Goal: Task Accomplishment & Management: Manage account settings

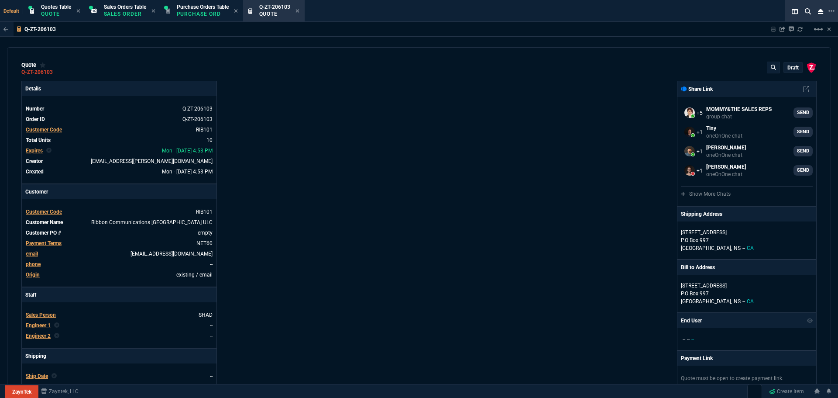
select select "16: [PERSON_NAME]"
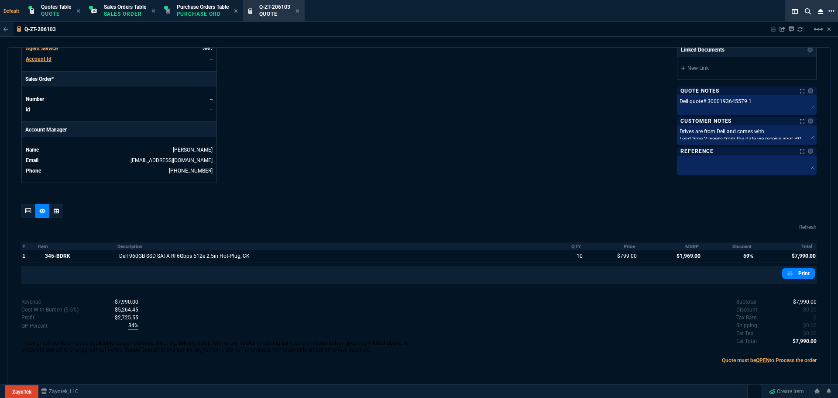
click at [832, 11] on icon at bounding box center [831, 10] width 6 height 7
click at [763, 17] on li "Open New Tab" at bounding box center [786, 19] width 86 height 10
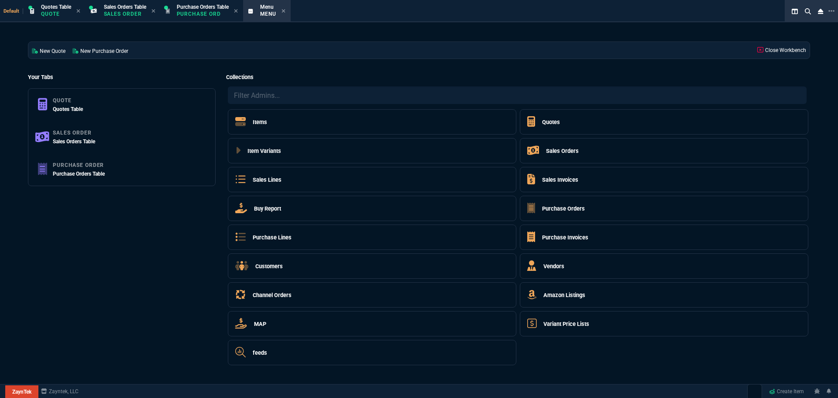
click at [260, 123] on h5 "Items" at bounding box center [260, 122] width 14 height 8
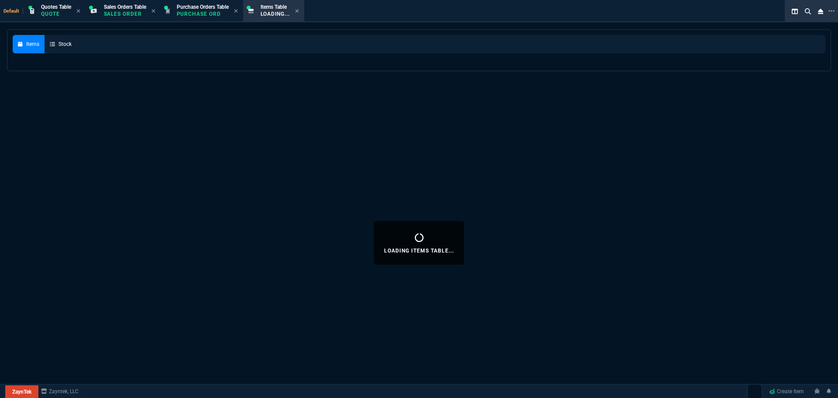
select select "4: SHAD"
select select
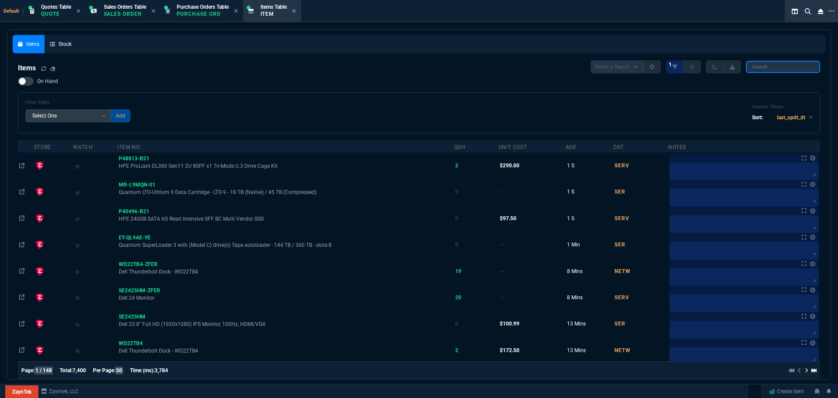
click at [777, 67] on input "search" at bounding box center [783, 67] width 74 height 12
paste input "5220,"
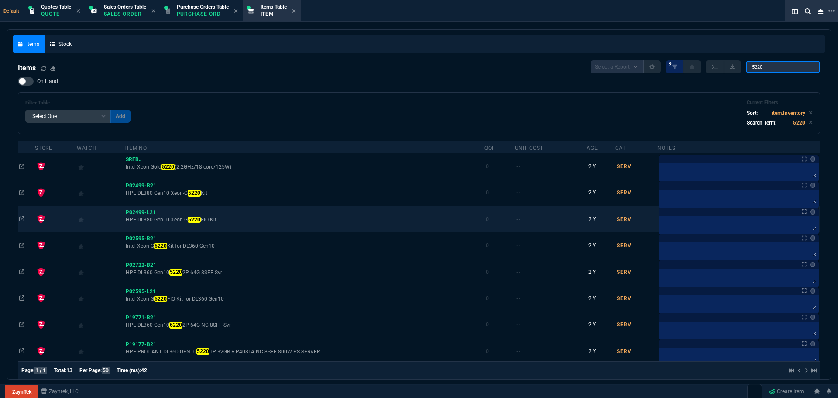
type input "5220"
click at [163, 212] on icon at bounding box center [161, 211] width 5 height 5
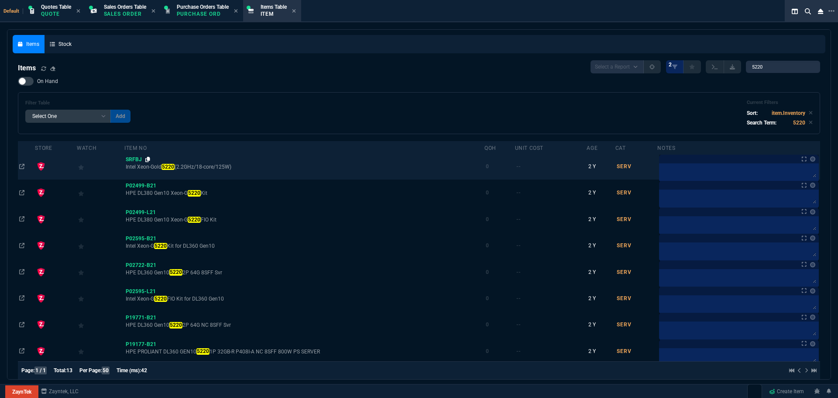
click at [149, 159] on icon at bounding box center [147, 159] width 5 height 5
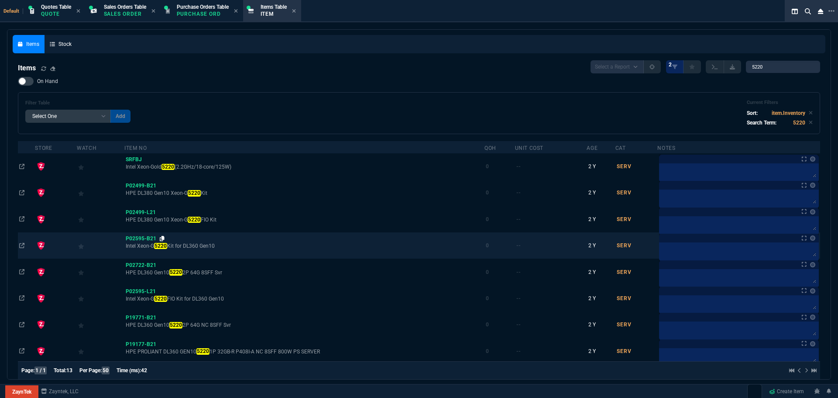
click at [165, 238] on icon at bounding box center [162, 238] width 5 height 5
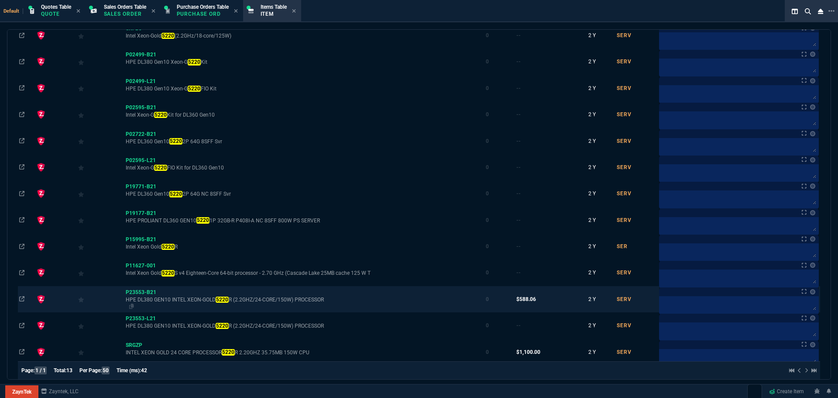
scroll to position [149, 0]
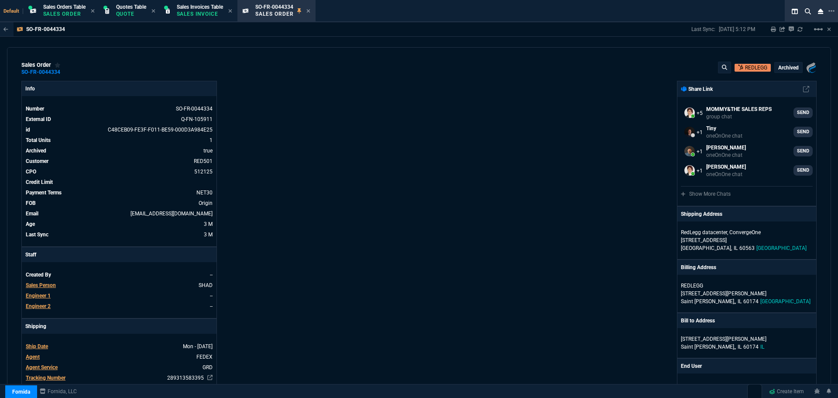
select select "4: SHAD"
click at [191, 12] on p "Sales Invoice" at bounding box center [199, 13] width 44 height 7
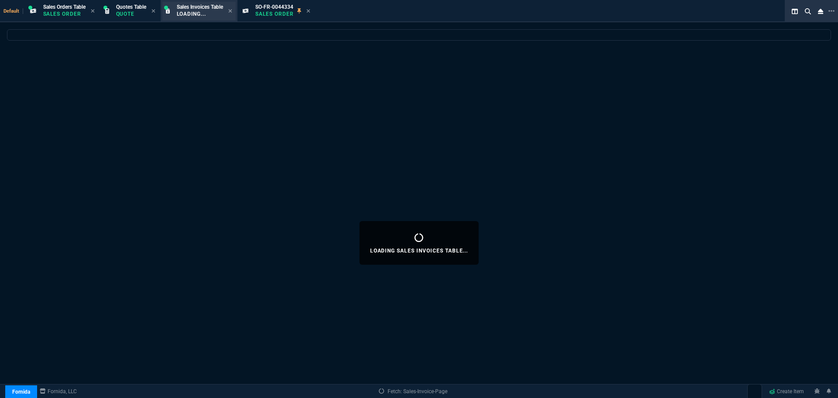
select select
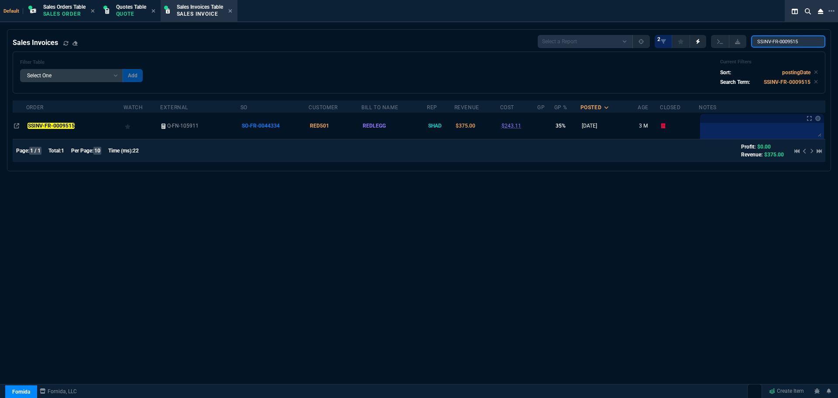
click at [811, 41] on input "SSINV-FR-0009515" at bounding box center [788, 41] width 74 height 12
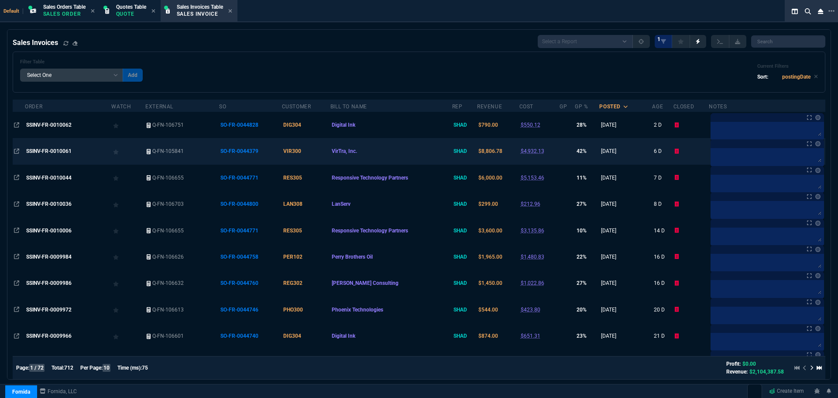
drag, startPoint x: 278, startPoint y: 151, endPoint x: 304, endPoint y: 151, distance: 26.2
click at [304, 151] on tr "SSINV-FR-0010061 Q-FN-105841 SO-FR-0044379 VIR300 VirTra, Inc. SHAD $8,806.78 $…" at bounding box center [419, 151] width 813 height 26
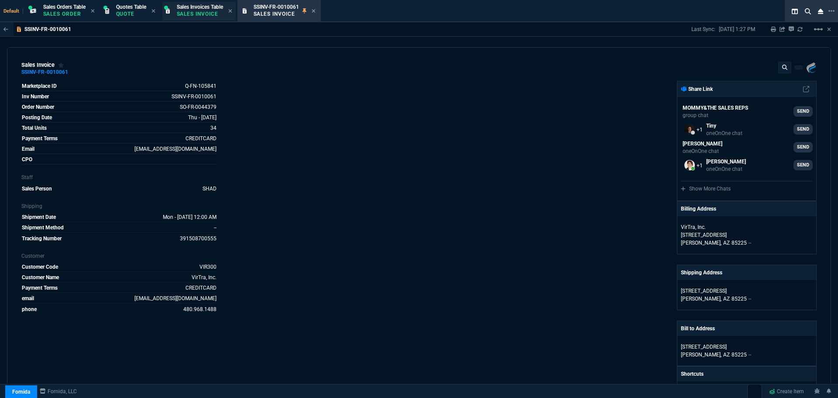
drag, startPoint x: 196, startPoint y: 9, endPoint x: 201, endPoint y: 9, distance: 5.2
click at [196, 9] on span "Sales Invoices Table" at bounding box center [200, 7] width 46 height 6
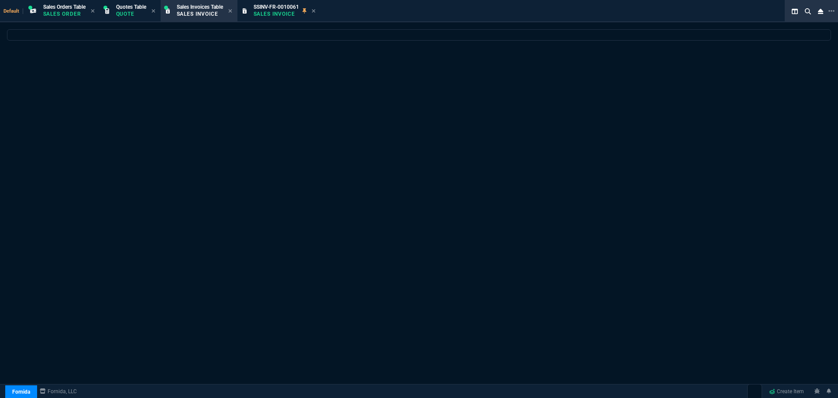
select select
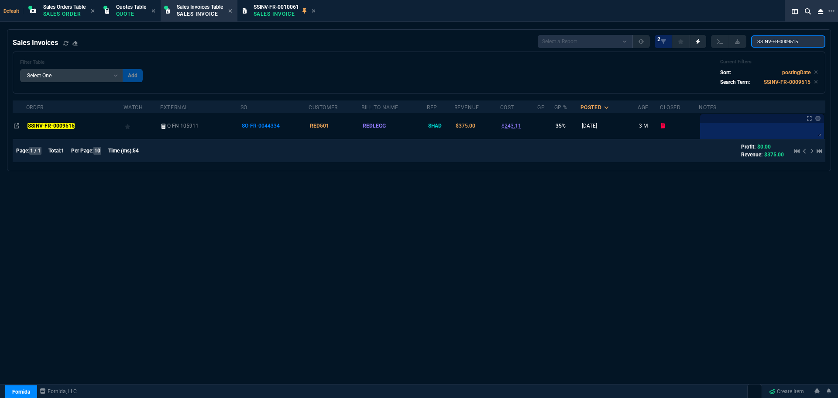
click at [811, 42] on input "SSINV-FR-0009515" at bounding box center [788, 41] width 74 height 12
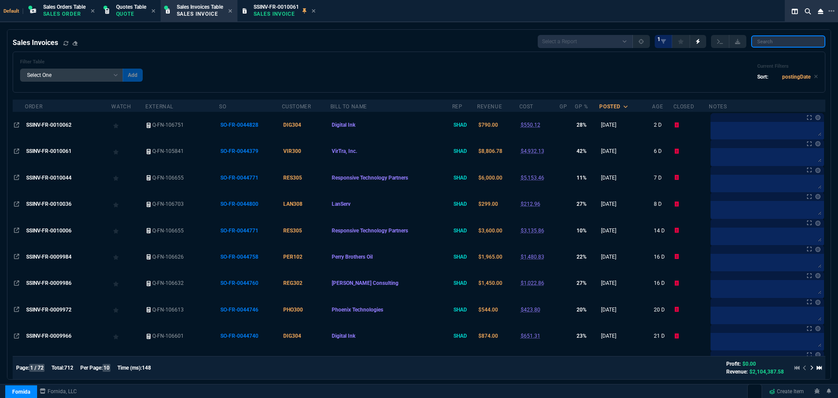
click at [803, 41] on input "search" at bounding box center [788, 41] width 74 height 12
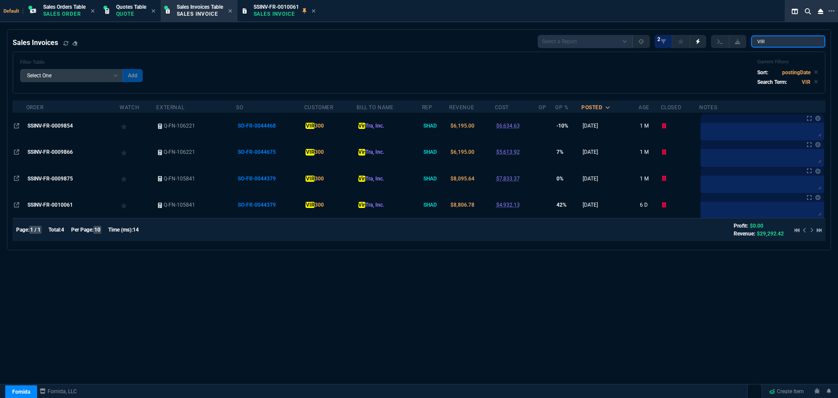
type input "VIR300"
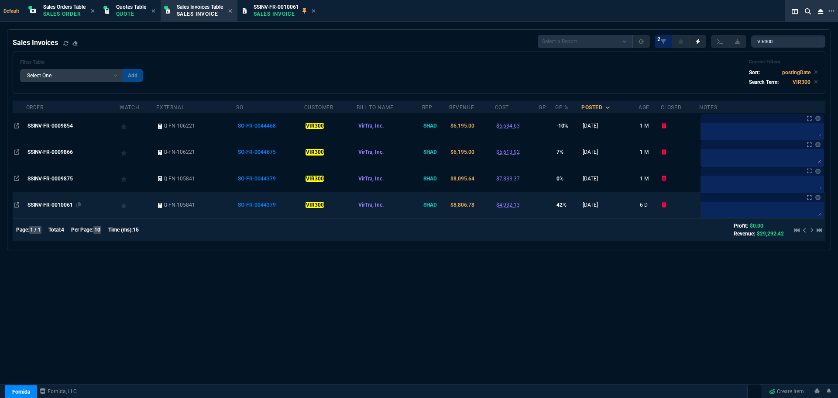
click at [61, 207] on span "SSINV-FR-0010061" at bounding box center [49, 205] width 45 height 6
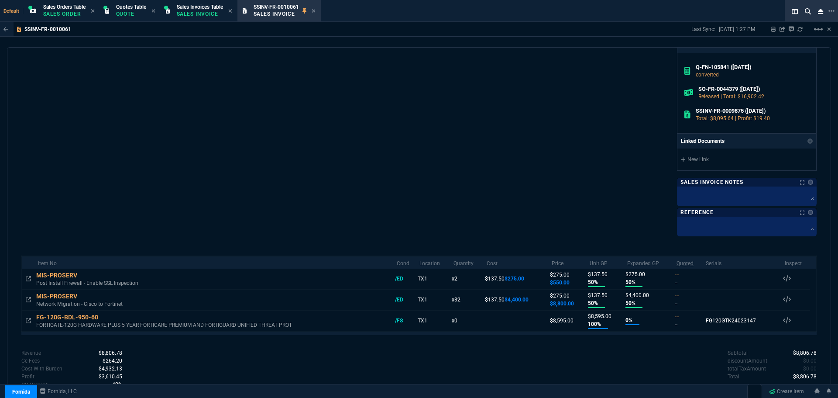
scroll to position [357, 0]
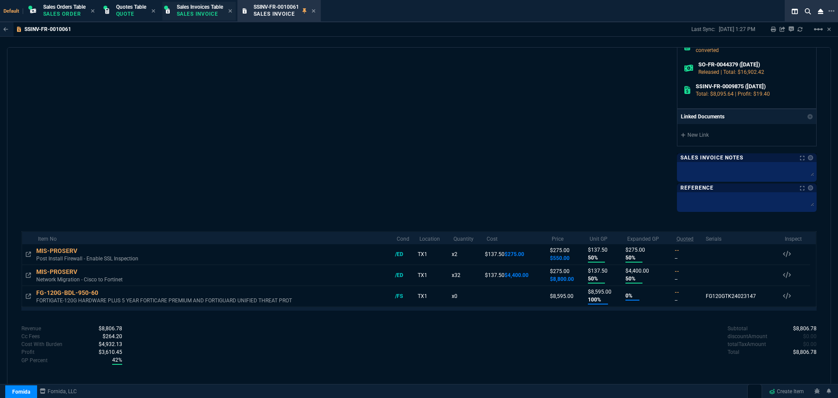
click at [199, 13] on p "Sales Invoice" at bounding box center [199, 13] width 44 height 7
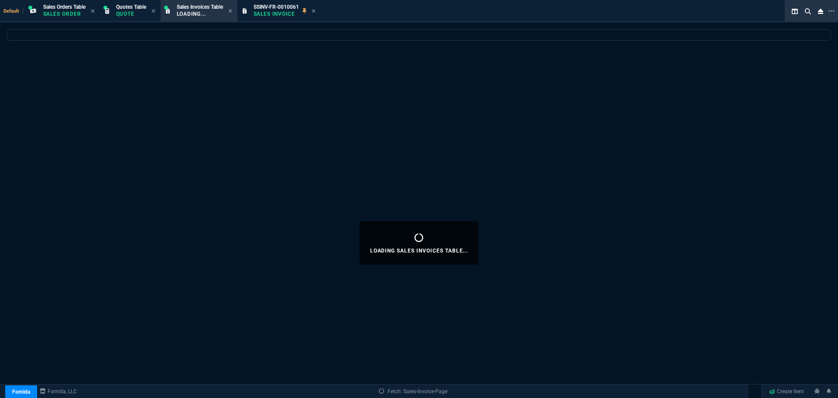
select select
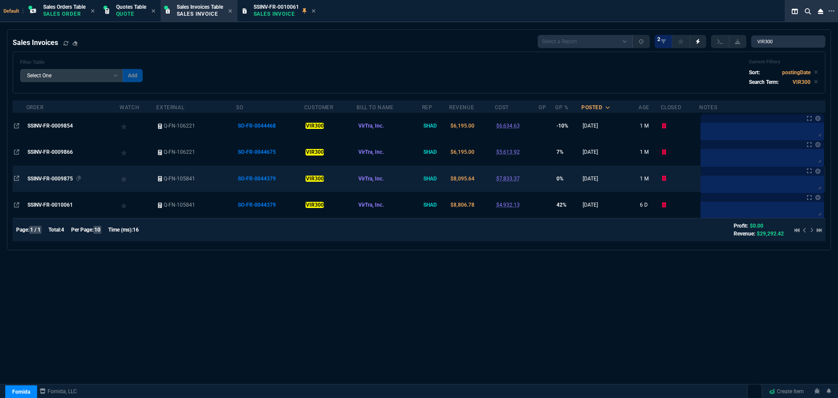
click at [32, 178] on span "SSINV-FR-0009875" at bounding box center [49, 178] width 45 height 6
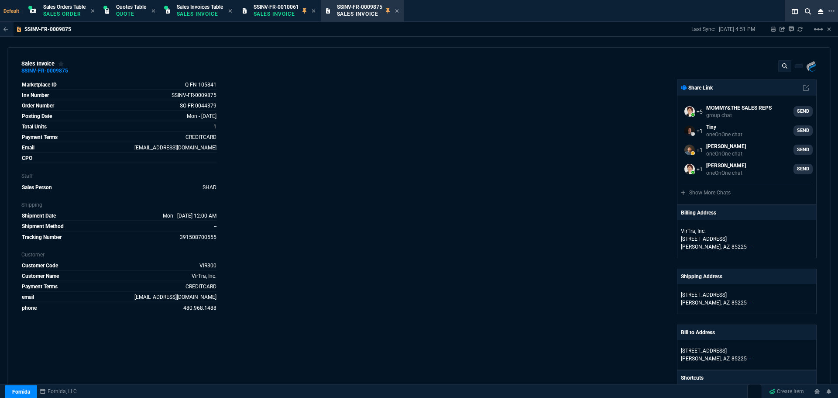
scroll to position [0, 0]
click at [209, 11] on p "Sales Invoice" at bounding box center [199, 13] width 44 height 7
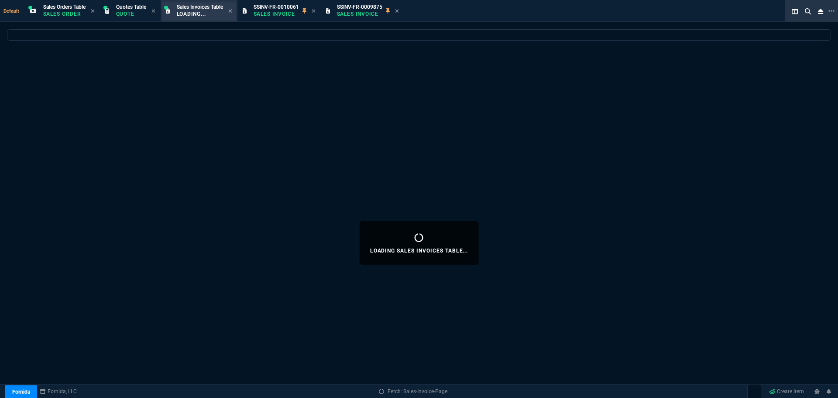
select select
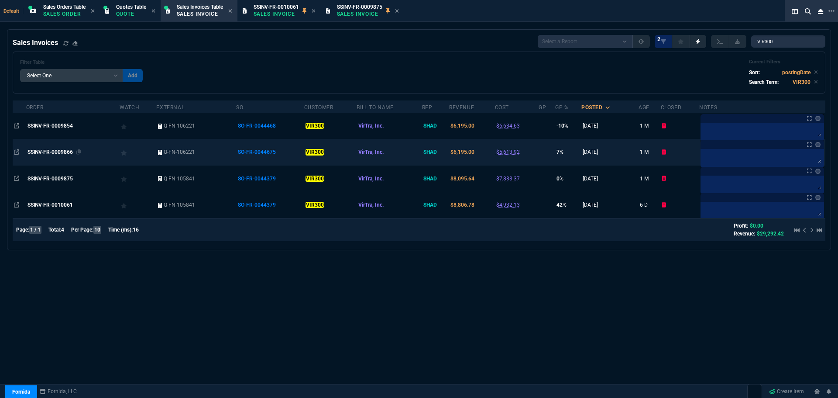
click at [56, 151] on span "SSINV-FR-0009866" at bounding box center [49, 152] width 45 height 6
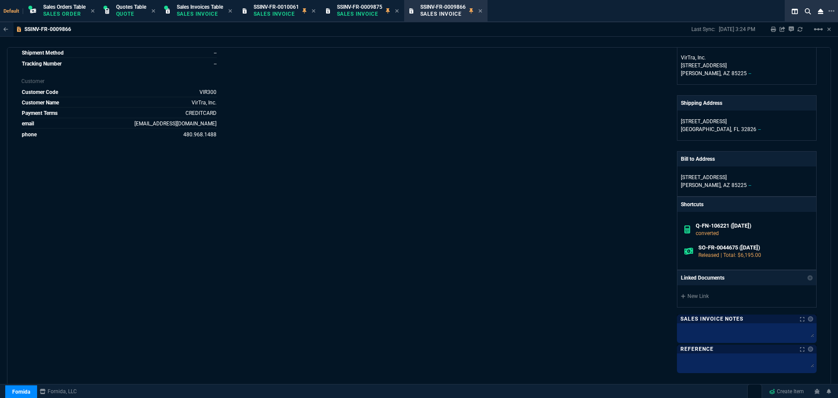
scroll to position [314, 0]
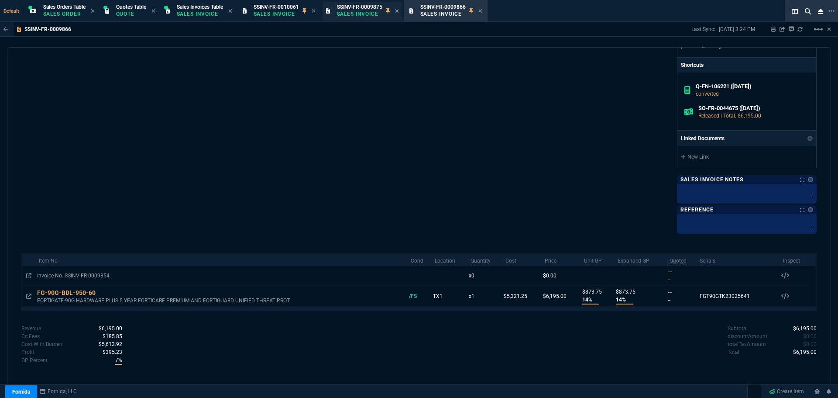
click at [376, 10] on div "SSINV-FR-0009875 Sales Invoice" at bounding box center [359, 10] width 45 height 15
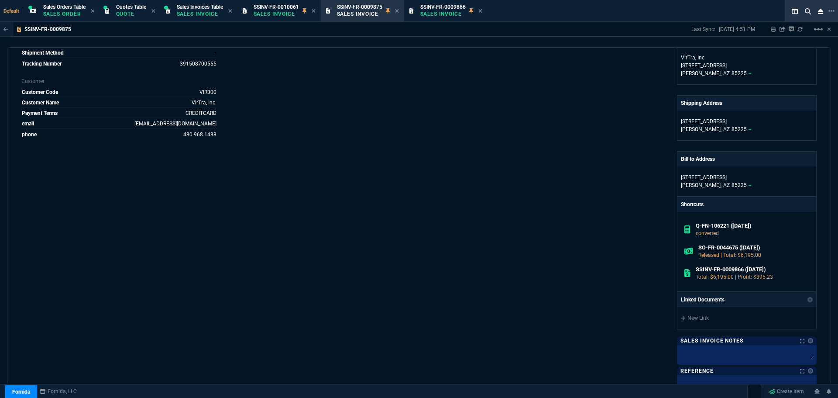
scroll to position [357, 0]
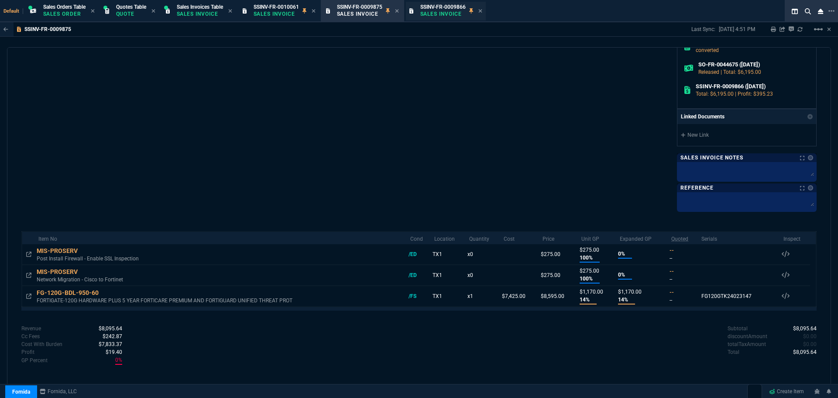
click at [441, 6] on span "SSINV-FR-0009866" at bounding box center [442, 7] width 45 height 6
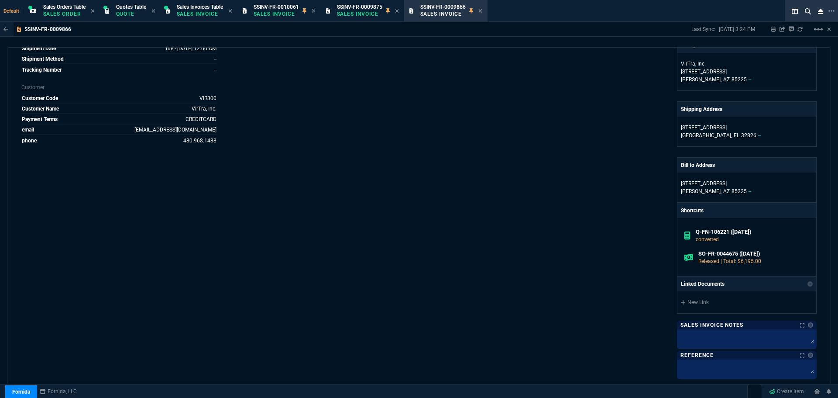
scroll to position [314, 0]
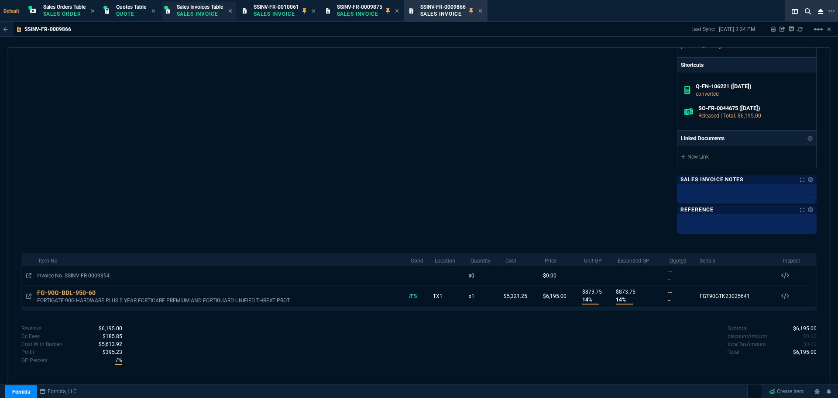
click at [190, 7] on span "Sales Invoices Table" at bounding box center [200, 7] width 46 height 6
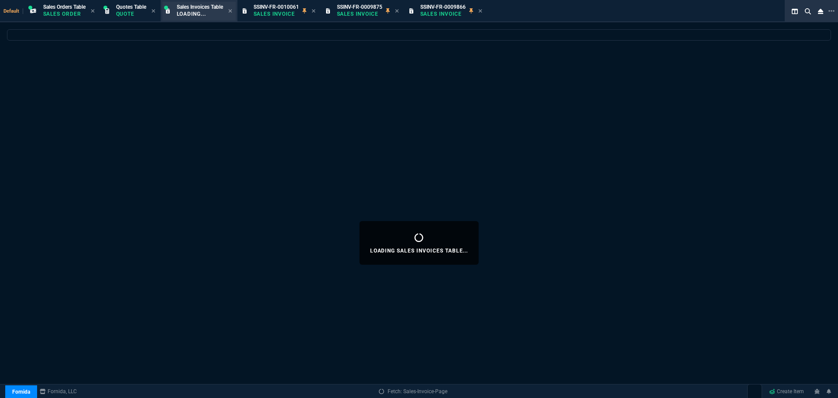
select select
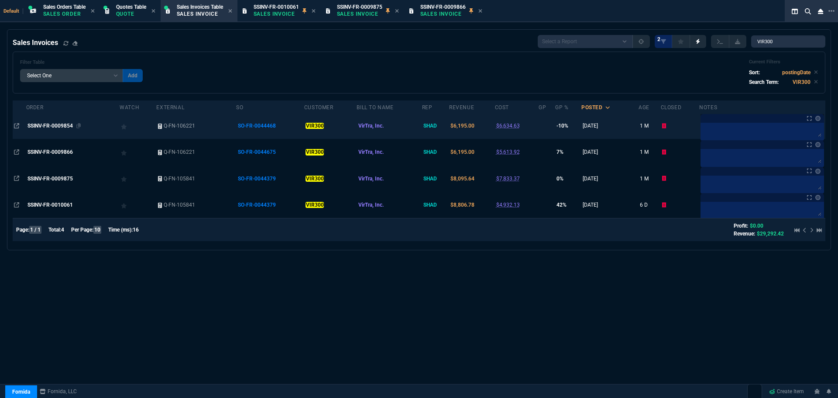
click at [57, 124] on span "SSINV-FR-0009854" at bounding box center [49, 126] width 45 height 6
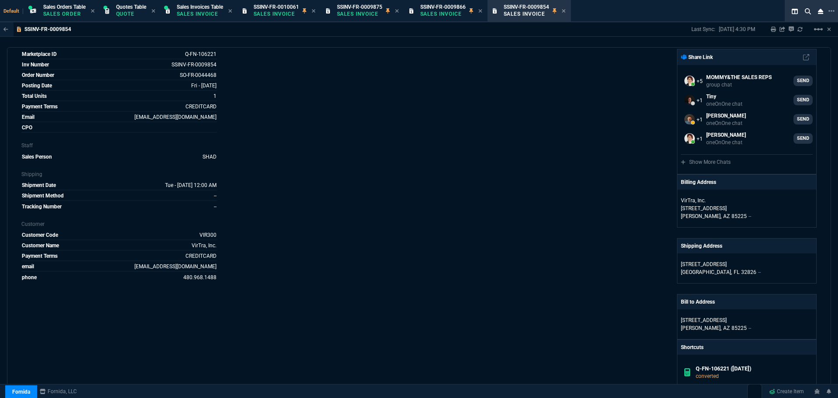
scroll to position [294, 0]
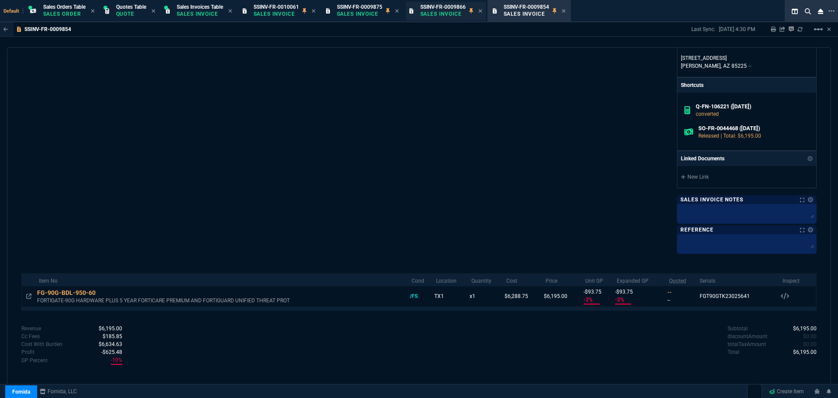
click at [459, 13] on p "Sales Invoice" at bounding box center [442, 13] width 44 height 7
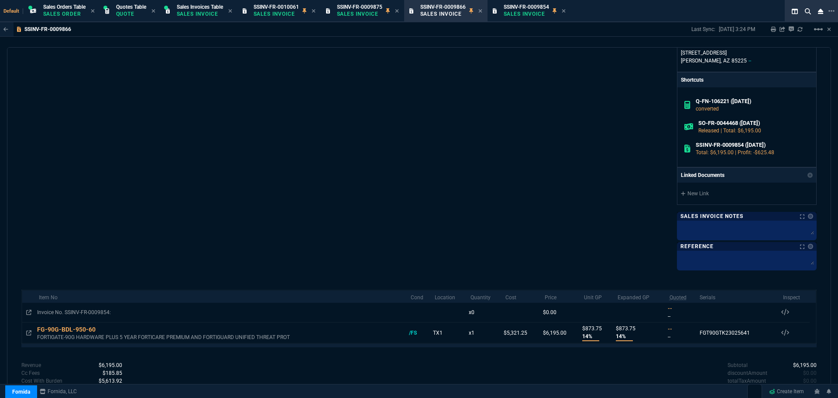
scroll to position [336, 0]
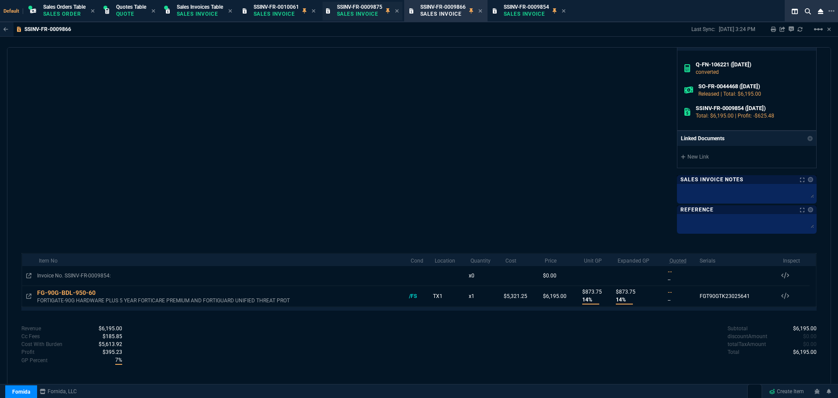
click at [375, 13] on p "Sales Invoice" at bounding box center [359, 13] width 44 height 7
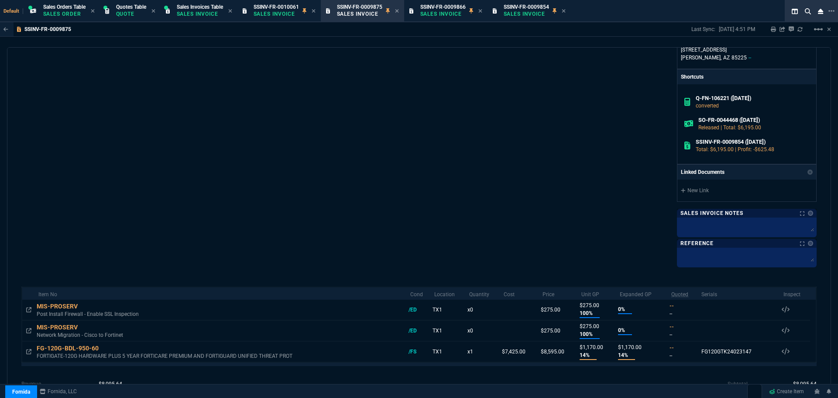
scroll to position [183, 0]
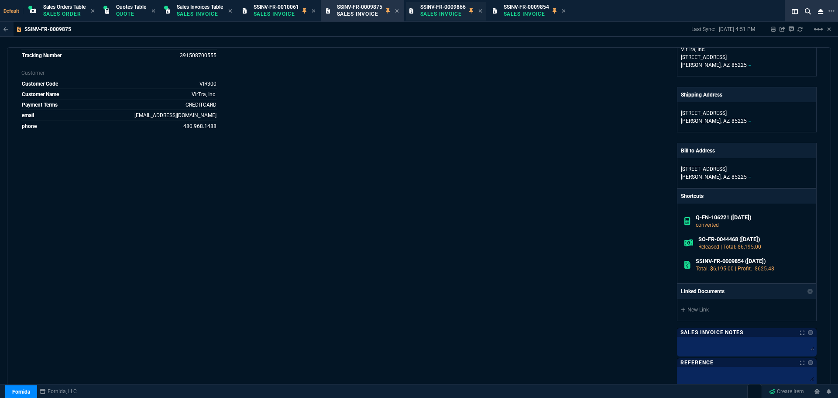
click at [457, 11] on p "Sales Invoice" at bounding box center [442, 13] width 44 height 7
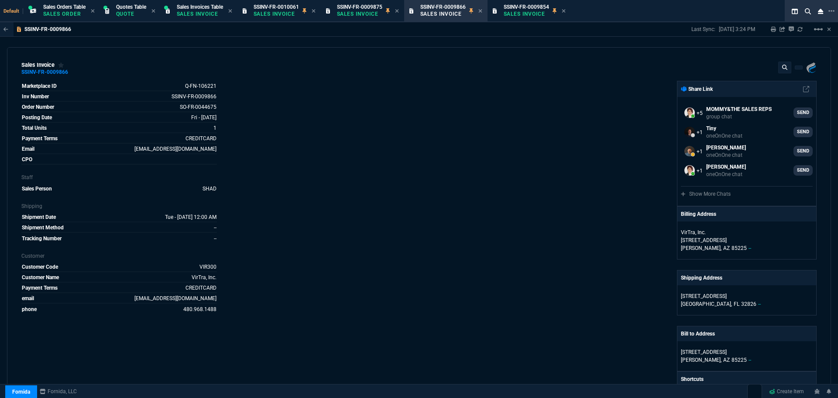
scroll to position [336, 0]
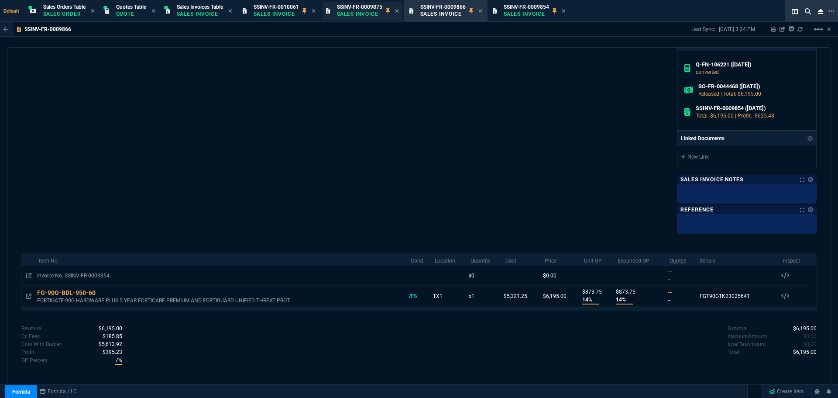
click at [369, 9] on span "SSINV-FR-0009875" at bounding box center [359, 7] width 45 height 6
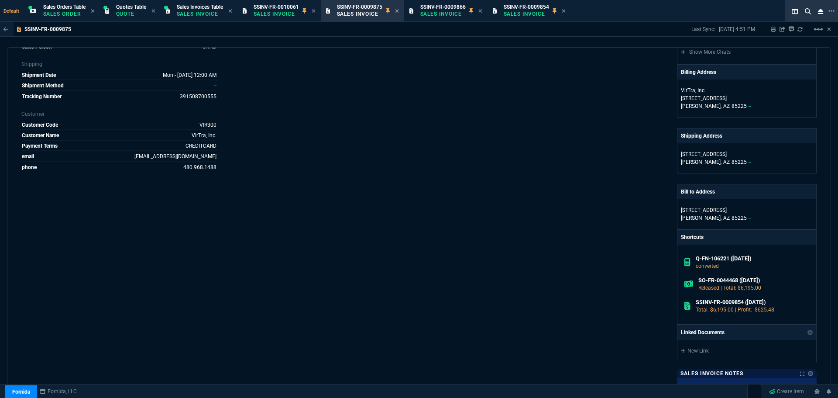
scroll to position [349, 0]
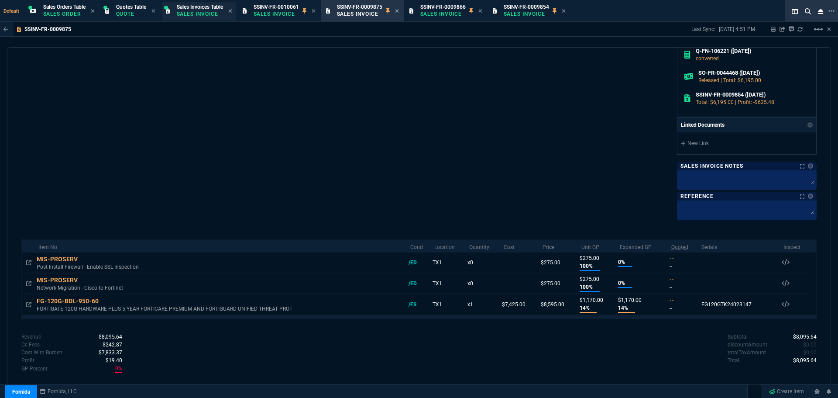
click at [199, 13] on p "Sales Invoice" at bounding box center [199, 13] width 44 height 7
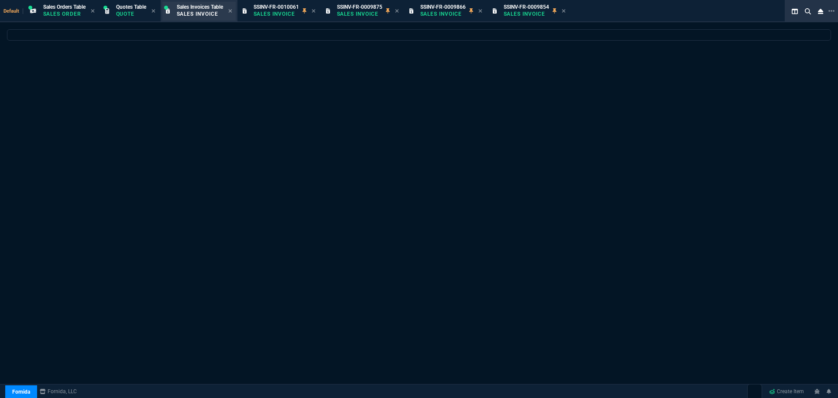
select select
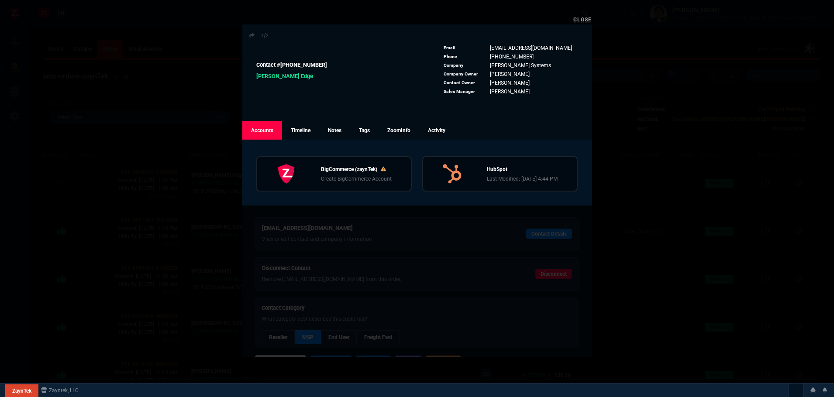
select select
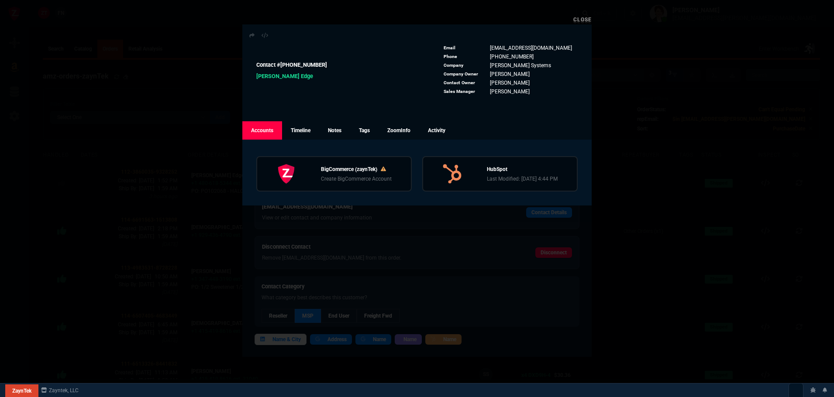
click at [577, 18] on link "Close" at bounding box center [582, 20] width 18 height 6
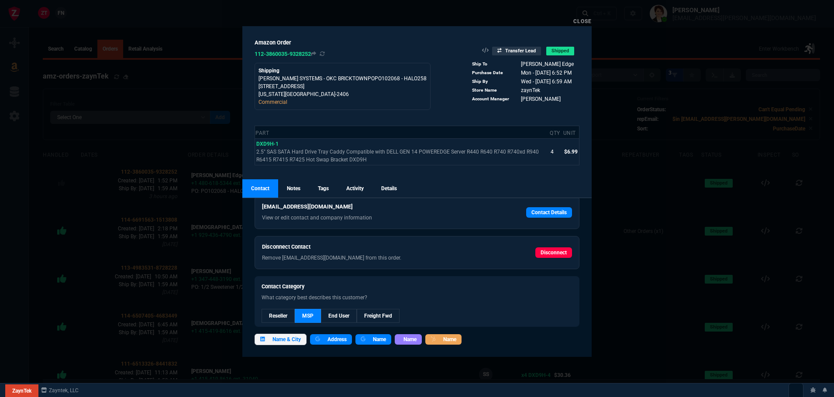
click at [584, 19] on link "Close" at bounding box center [582, 21] width 18 height 6
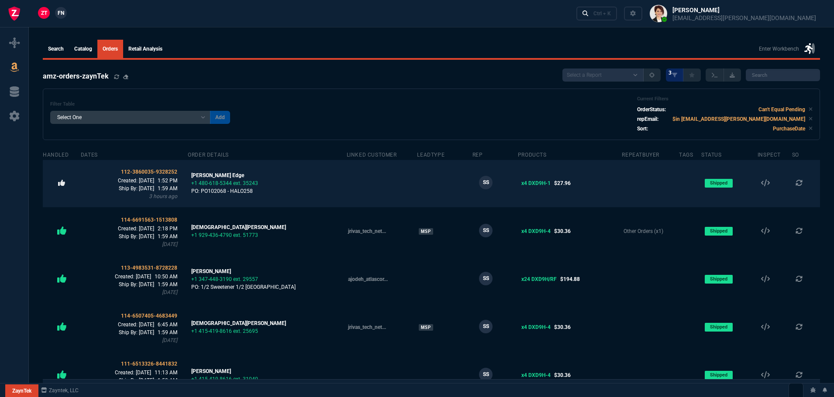
click at [61, 184] on icon at bounding box center [61, 183] width 7 height 6
click at [144, 172] on span "112-3860035-9328252" at bounding box center [149, 172] width 56 height 6
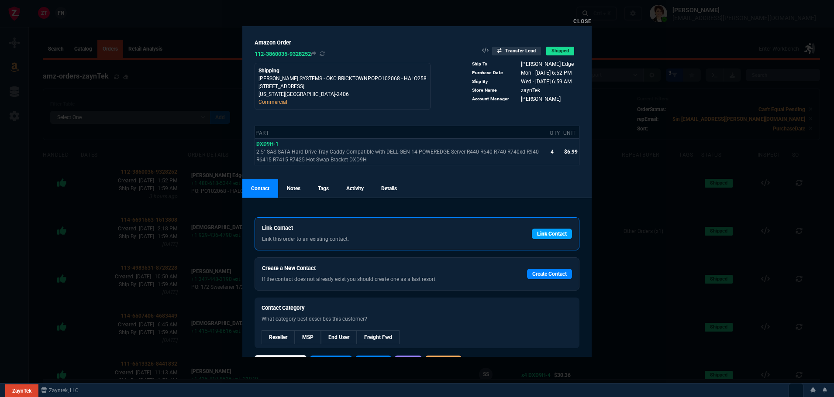
click at [540, 233] on link "Link Contact" at bounding box center [552, 234] width 40 height 10
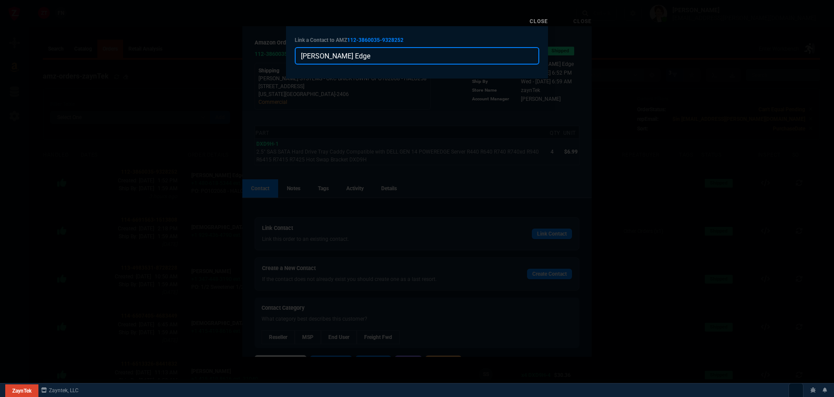
click at [355, 57] on input "Tisha Edge" at bounding box center [417, 55] width 244 height 17
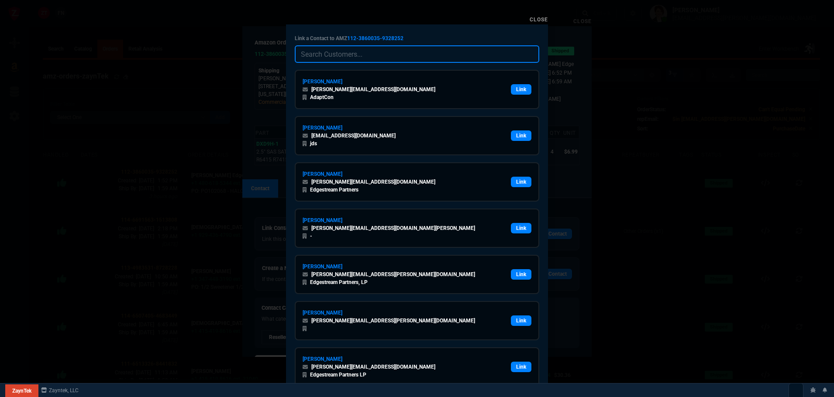
paste input "tedge@standleys.com"
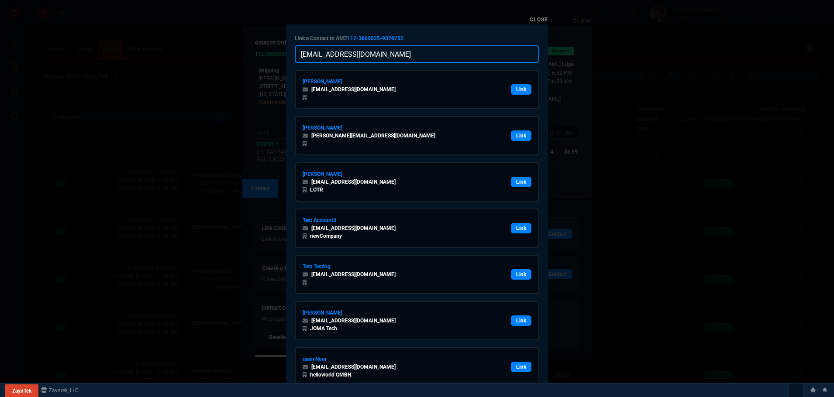
type input "tedge@standleys.com"
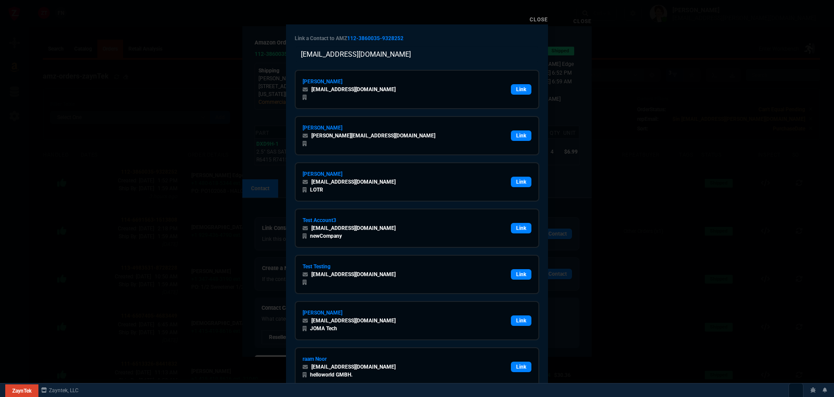
click at [437, 38] on p "Link a Contact to AMZ 112-3860035-9328252" at bounding box center [417, 40] width 244 height 10
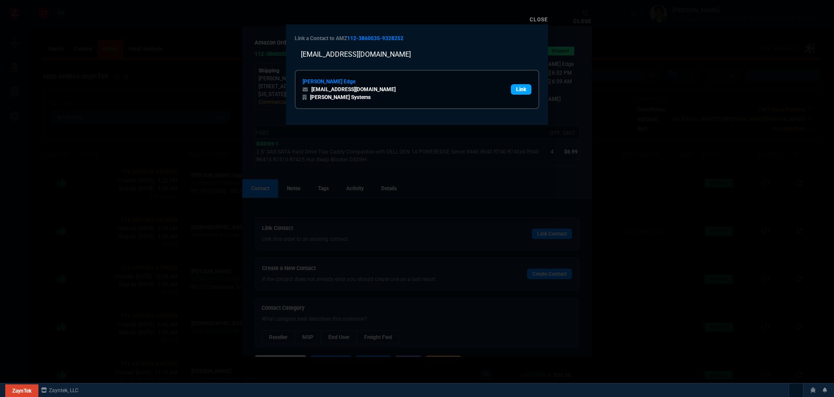
click at [520, 87] on link "Link" at bounding box center [521, 89] width 21 height 10
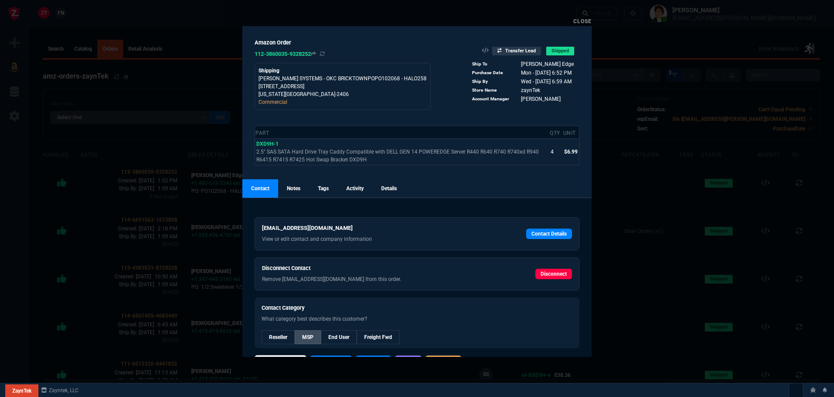
click at [304, 340] on link "MSP" at bounding box center [308, 337] width 26 height 14
click at [582, 21] on link "Close" at bounding box center [582, 21] width 18 height 6
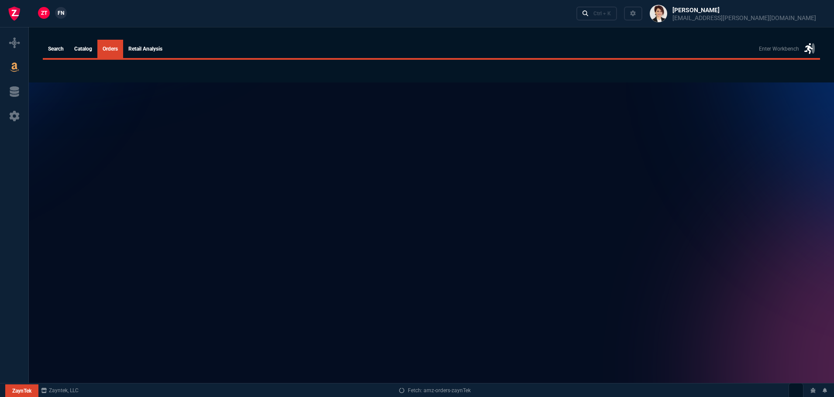
select select
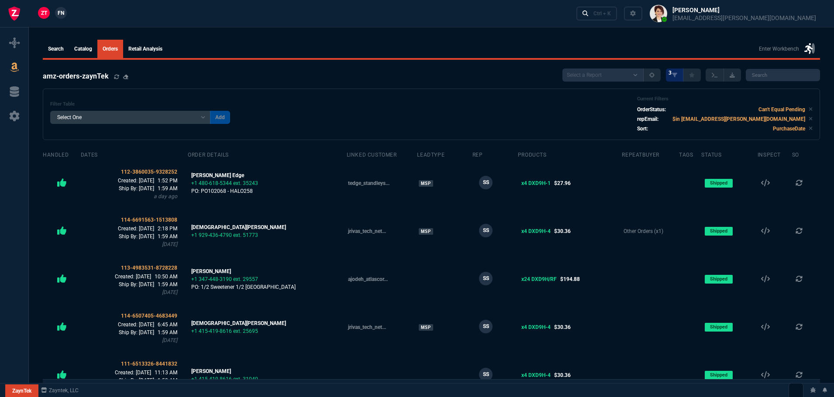
click at [63, 10] on span "FN" at bounding box center [61, 13] width 7 height 8
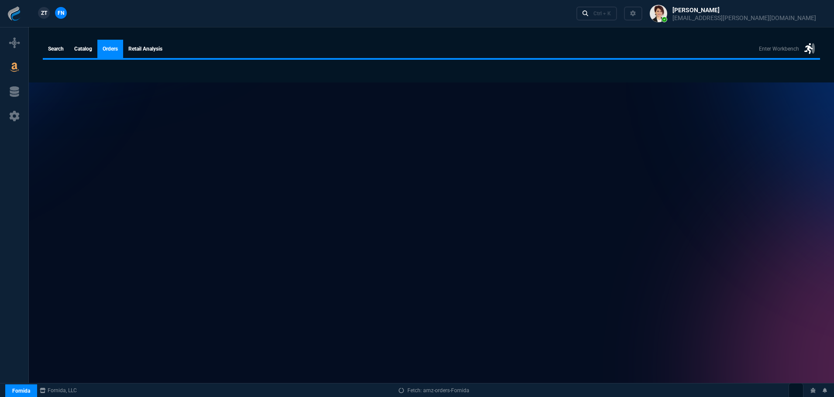
select select
